Goal: Book appointment/travel/reservation

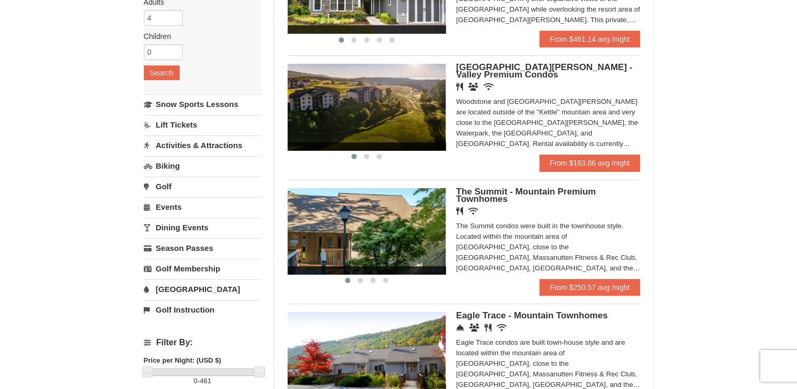
scroll to position [169, 0]
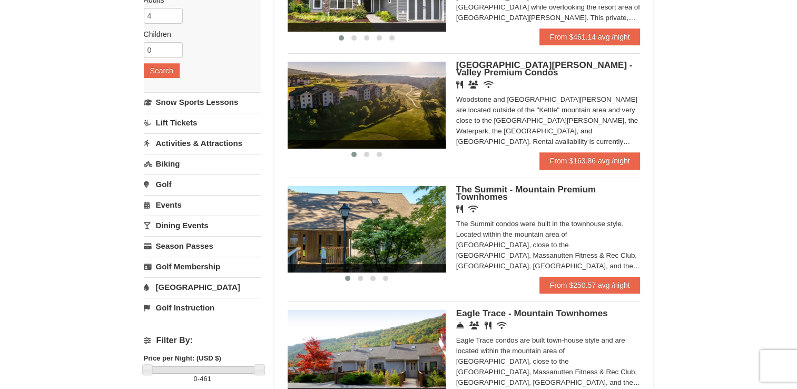
click at [382, 94] on img at bounding box center [367, 105] width 158 height 86
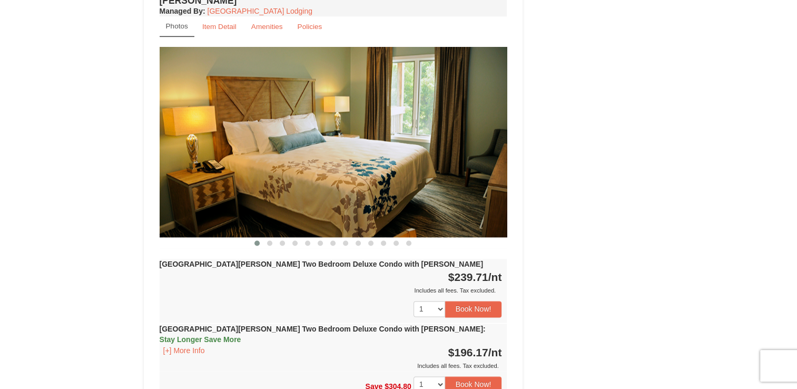
scroll to position [1454, 0]
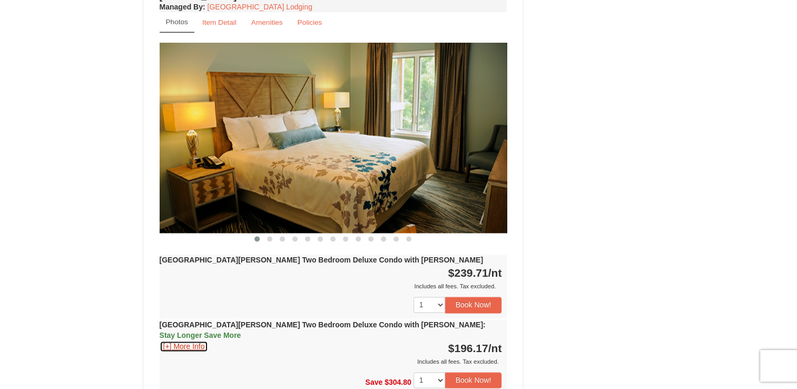
click at [183, 340] on button "[+] More Info" at bounding box center [184, 346] width 49 height 12
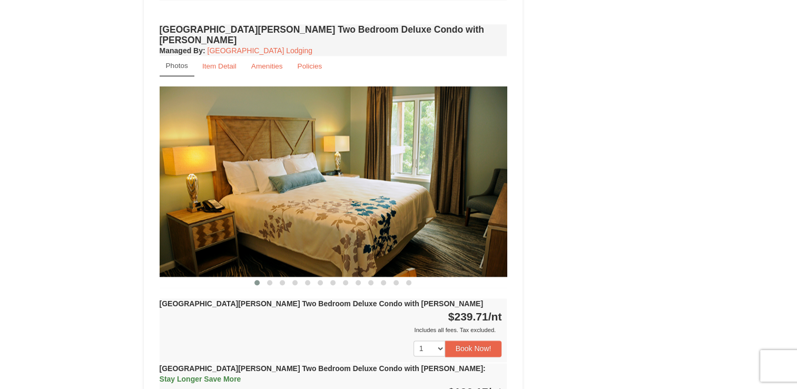
scroll to position [1390, 0]
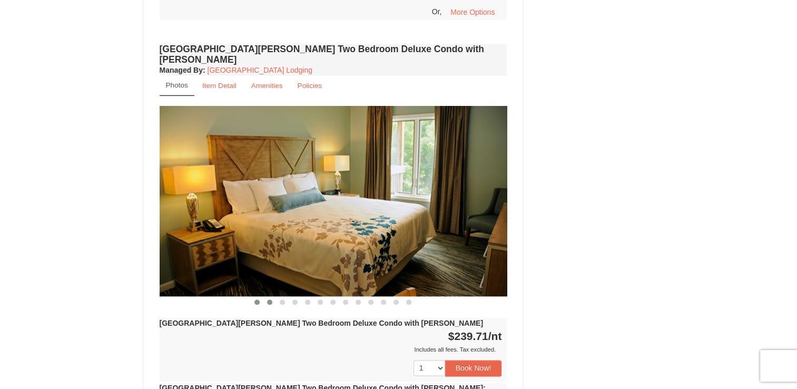
click at [265, 296] on button at bounding box center [269, 301] width 13 height 11
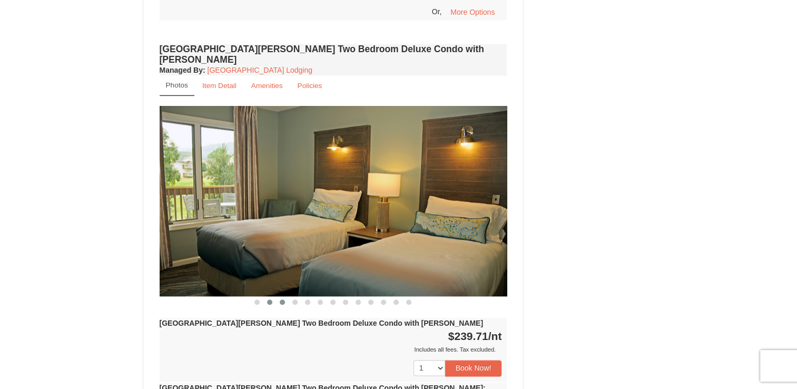
click at [281, 299] on span at bounding box center [282, 301] width 5 height 5
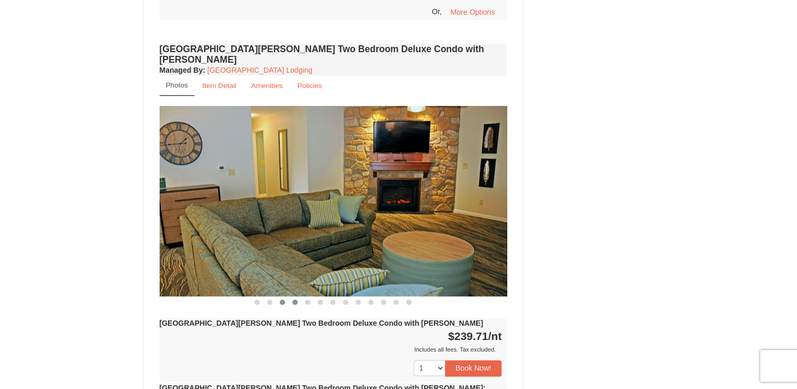
click at [292, 299] on span at bounding box center [294, 301] width 5 height 5
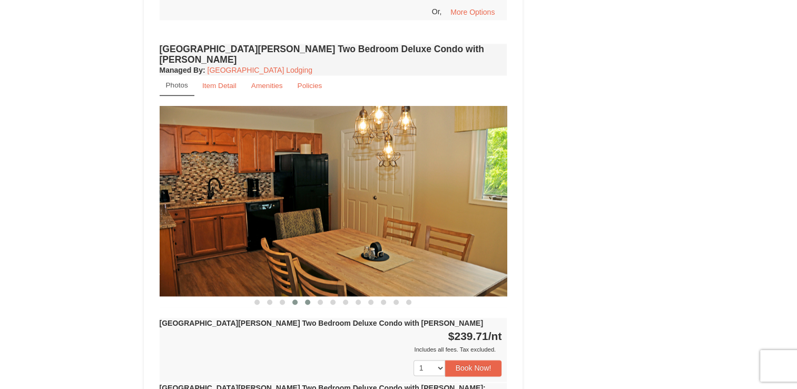
click at [306, 299] on span at bounding box center [307, 301] width 5 height 5
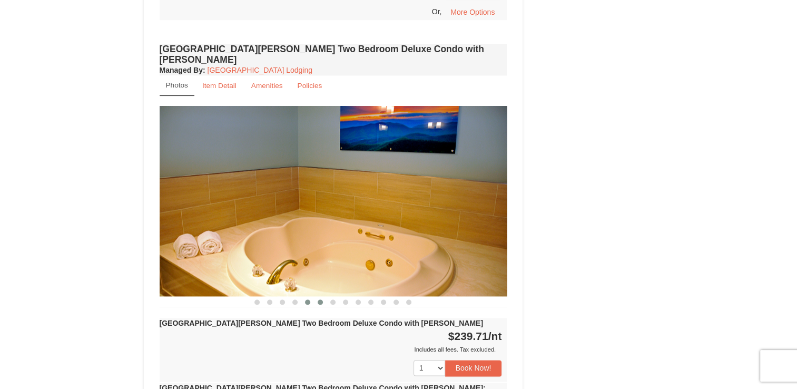
click at [320, 299] on span at bounding box center [320, 301] width 5 height 5
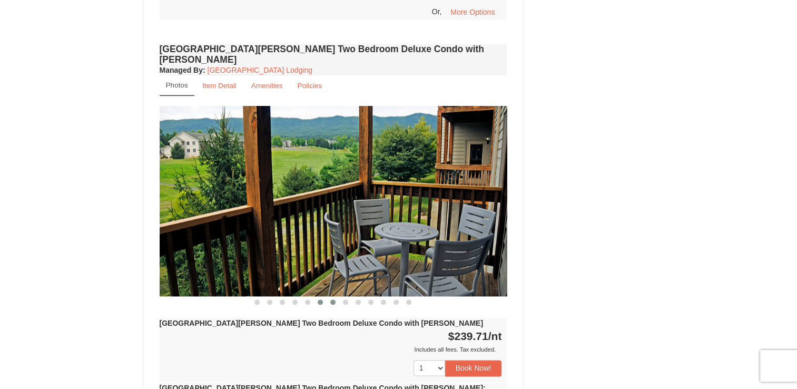
click at [331, 299] on span at bounding box center [332, 301] width 5 height 5
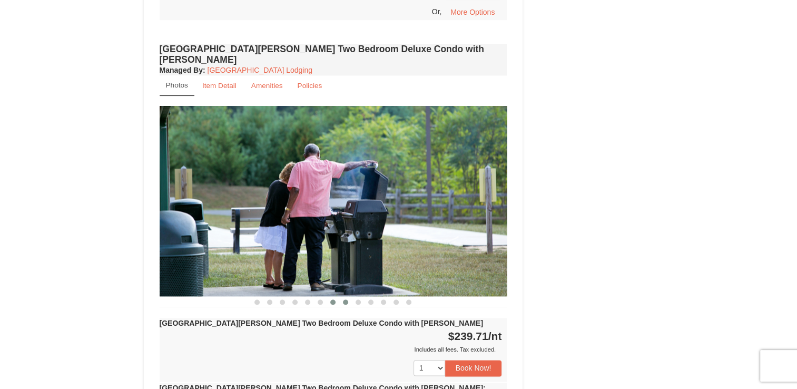
click at [343, 299] on span at bounding box center [345, 301] width 5 height 5
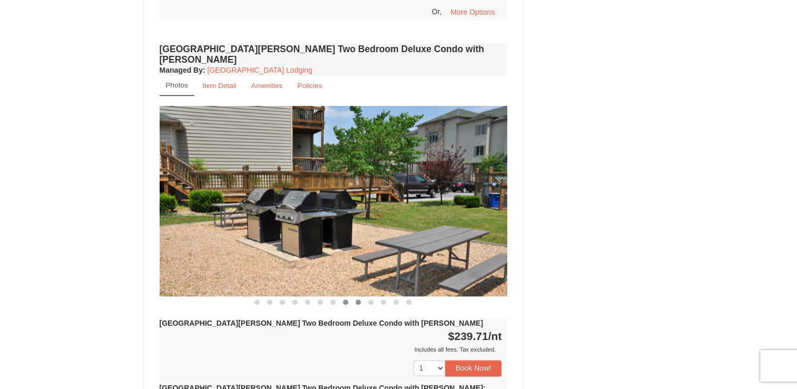
click at [357, 299] on span at bounding box center [357, 301] width 5 height 5
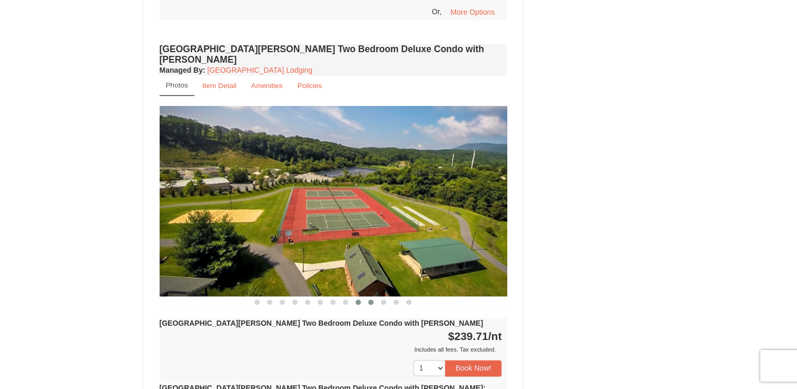
click at [368, 296] on button at bounding box center [370, 301] width 13 height 11
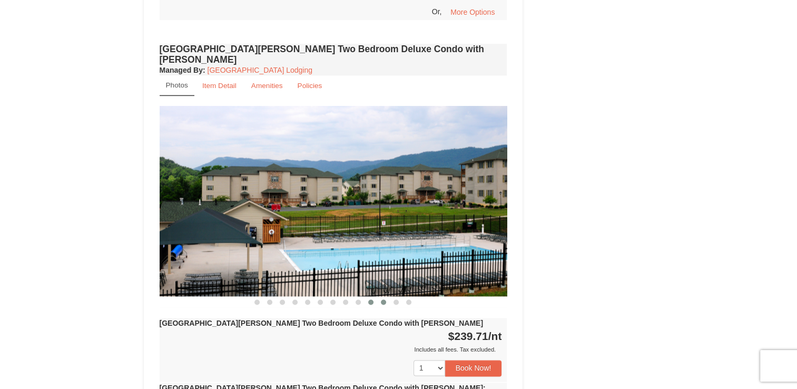
click at [383, 299] on span at bounding box center [383, 301] width 5 height 5
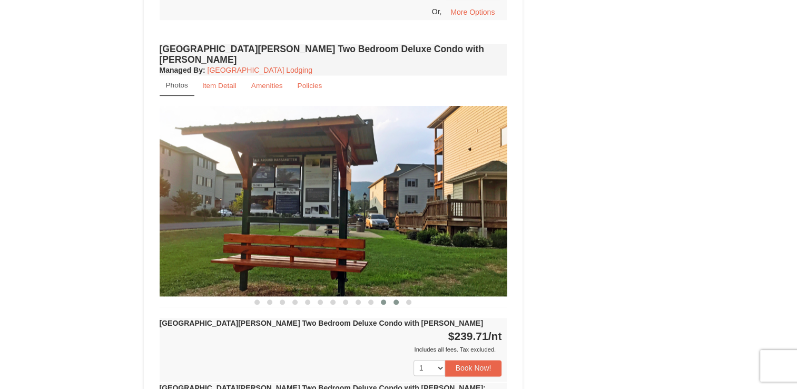
click at [395, 299] on span at bounding box center [395, 301] width 5 height 5
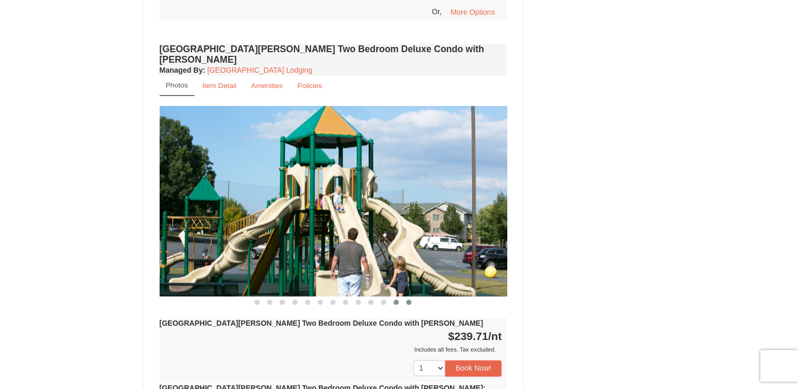
click at [410, 299] on span at bounding box center [408, 301] width 5 height 5
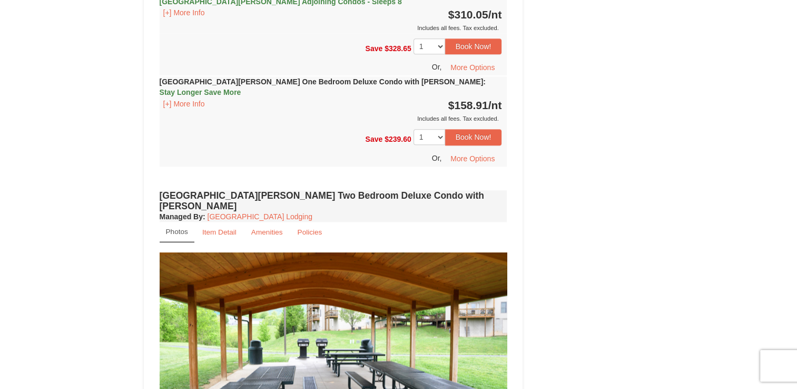
scroll to position [1243, 0]
